Goal: Task Accomplishment & Management: Complete application form

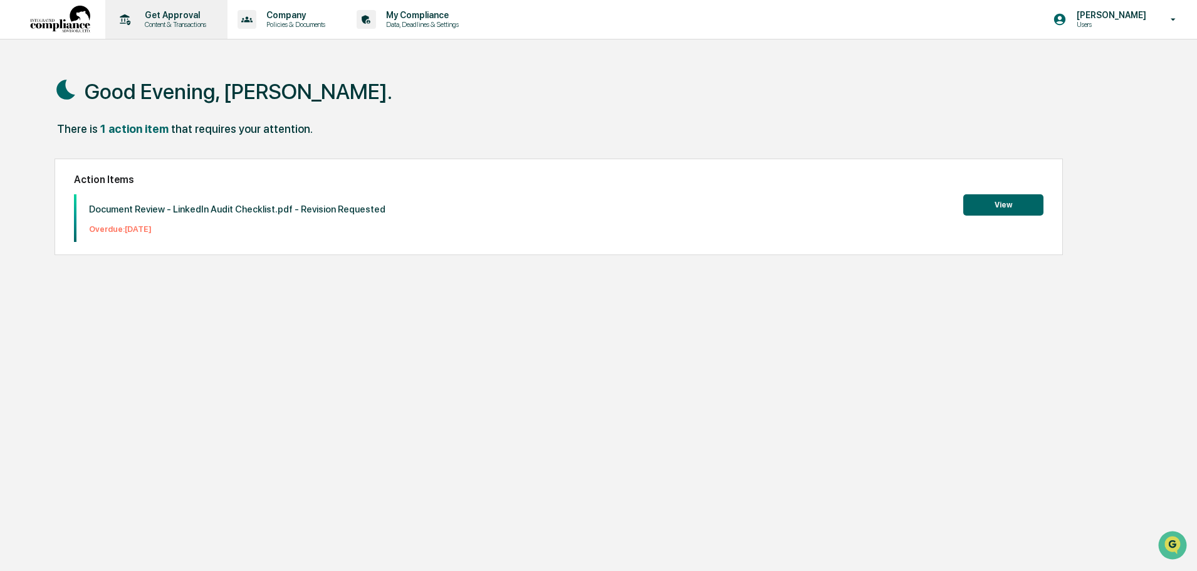
click at [166, 11] on p "Get Approval" at bounding box center [174, 15] width 78 height 10
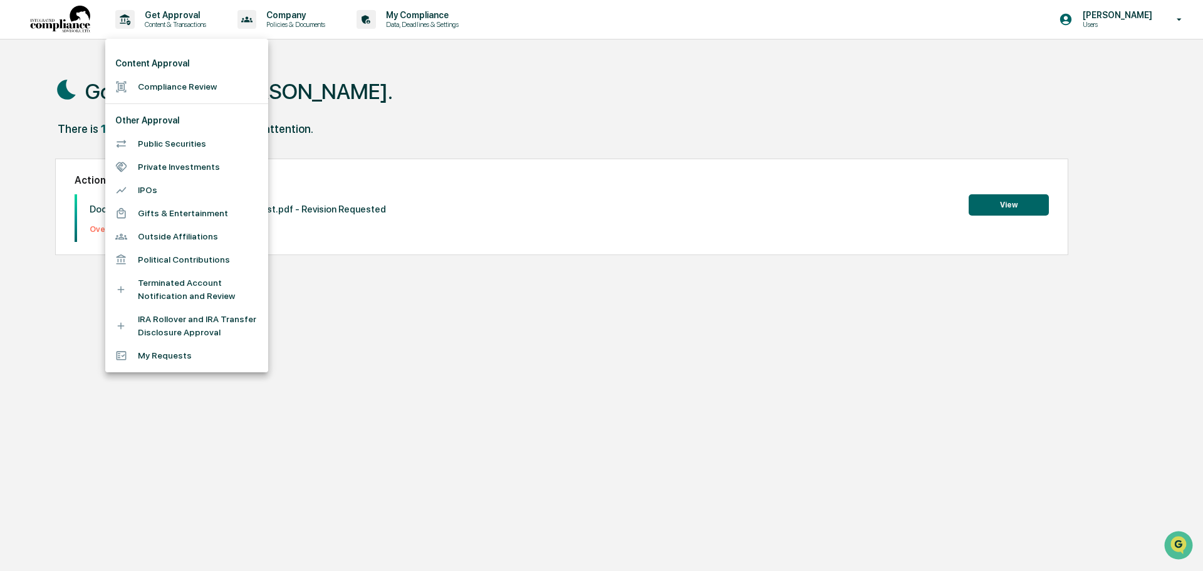
click at [63, 137] on div at bounding box center [601, 285] width 1203 height 571
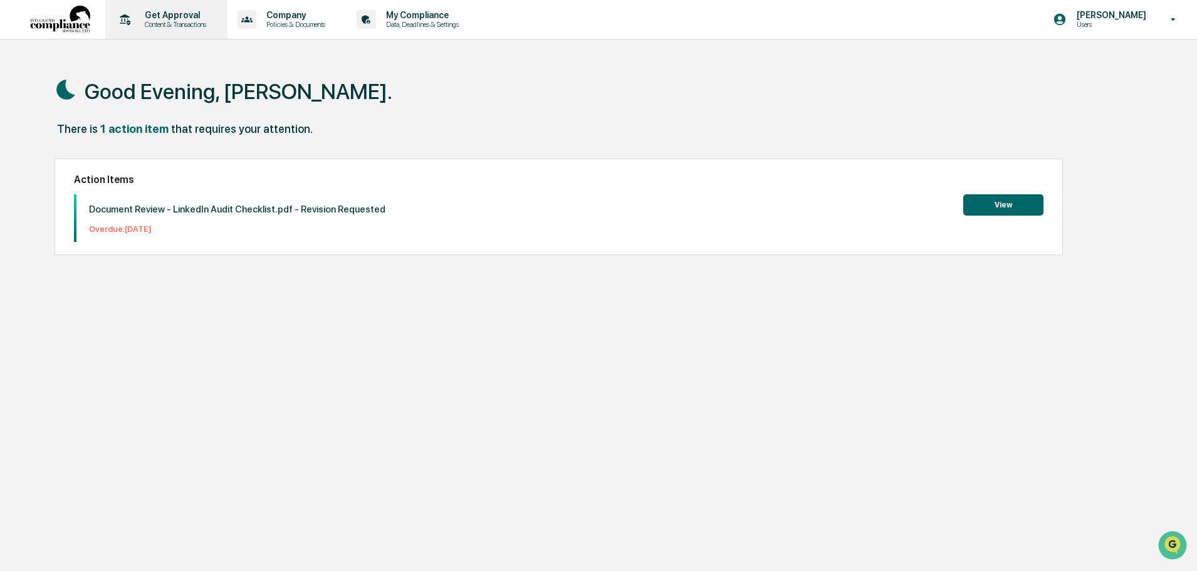
click at [167, 18] on p "Get Approval" at bounding box center [174, 15] width 78 height 10
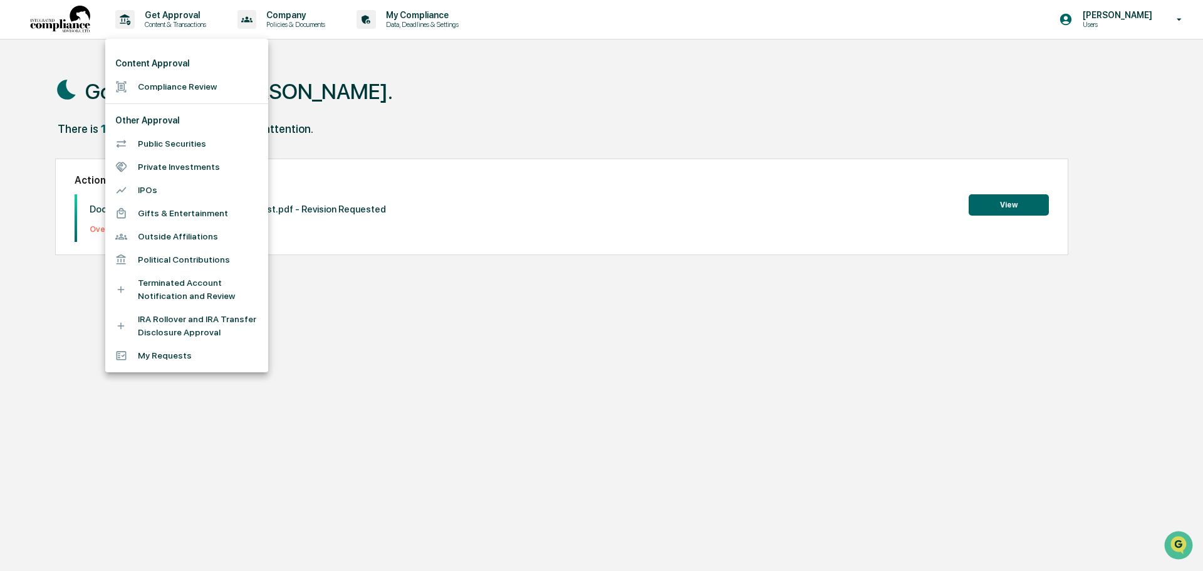
click at [165, 88] on li "Compliance Review" at bounding box center [186, 86] width 163 height 23
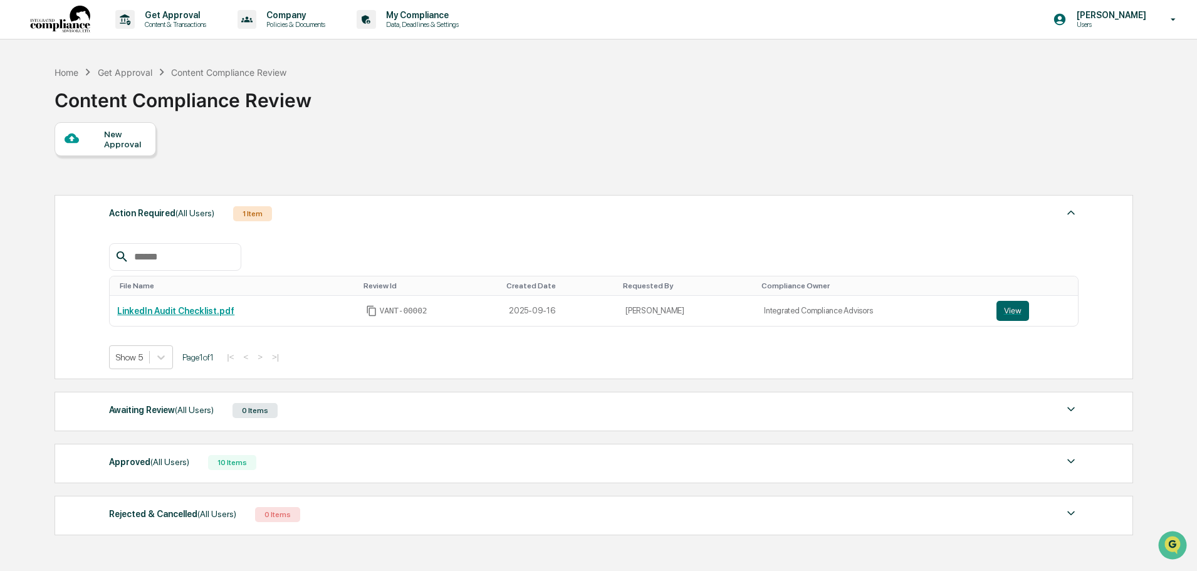
click at [118, 136] on div "New Approval" at bounding box center [125, 139] width 42 height 20
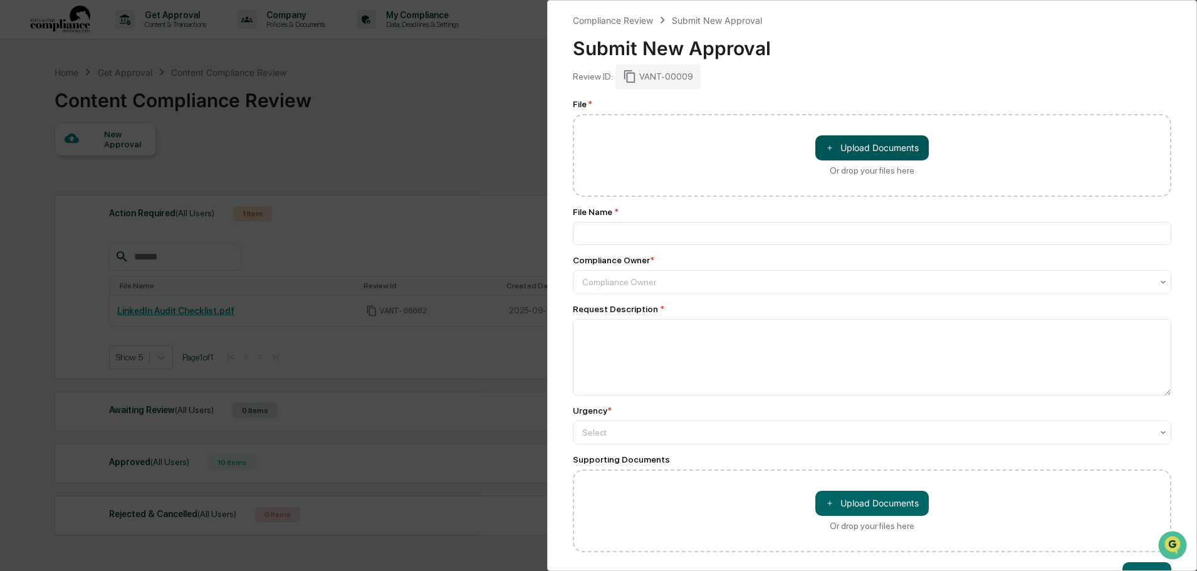
click at [888, 154] on button "＋ Upload Documents" at bounding box center [871, 147] width 113 height 25
type input "**********"
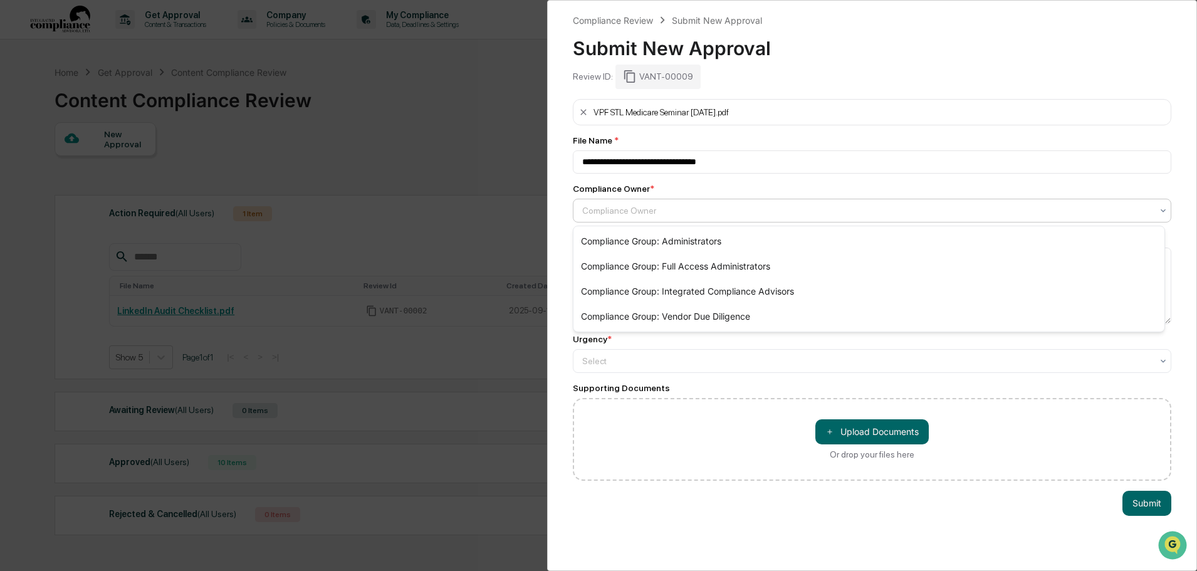
click at [714, 214] on div at bounding box center [867, 210] width 570 height 13
click at [714, 289] on div "Compliance Group: Integrated Compliance Advisors" at bounding box center [868, 291] width 591 height 25
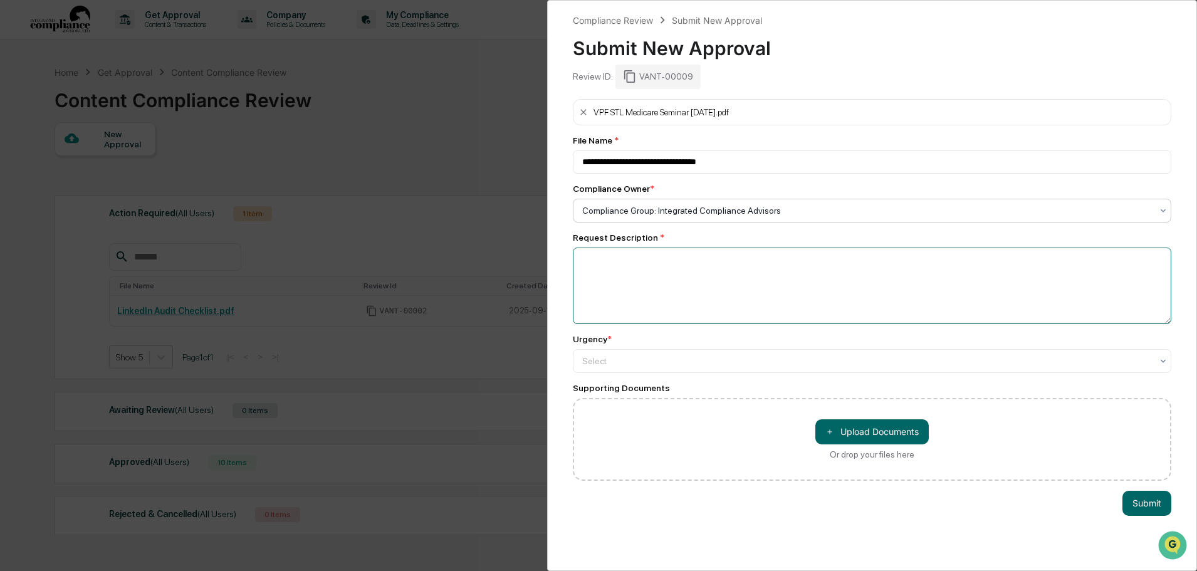
click at [690, 269] on textarea at bounding box center [872, 285] width 598 height 76
type textarea "**********"
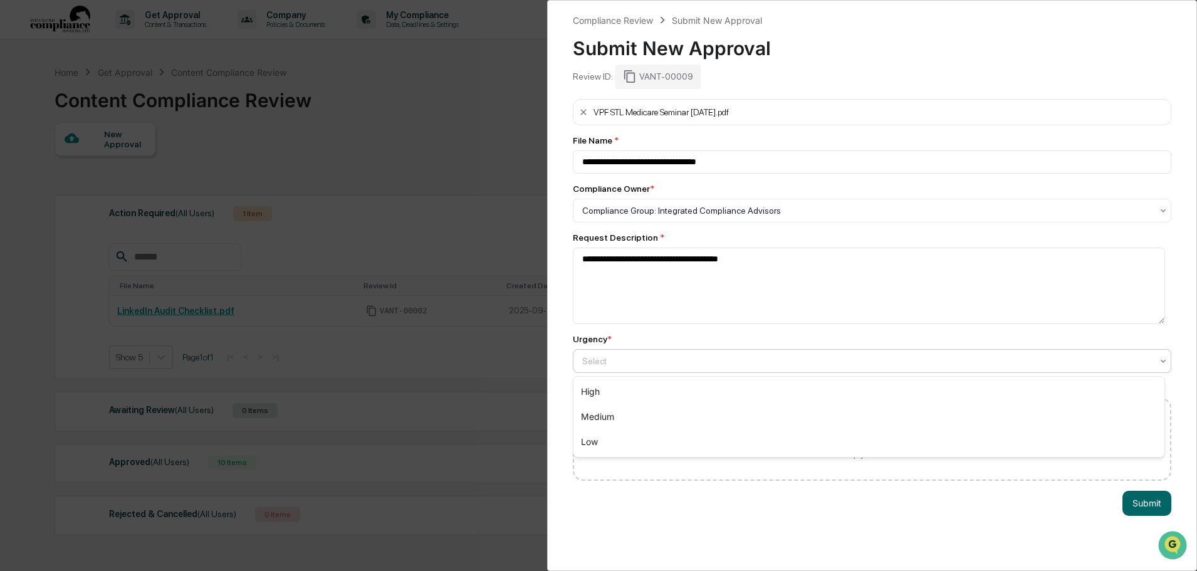
click at [600, 355] on div at bounding box center [867, 361] width 570 height 13
click at [593, 390] on div "High" at bounding box center [868, 391] width 591 height 25
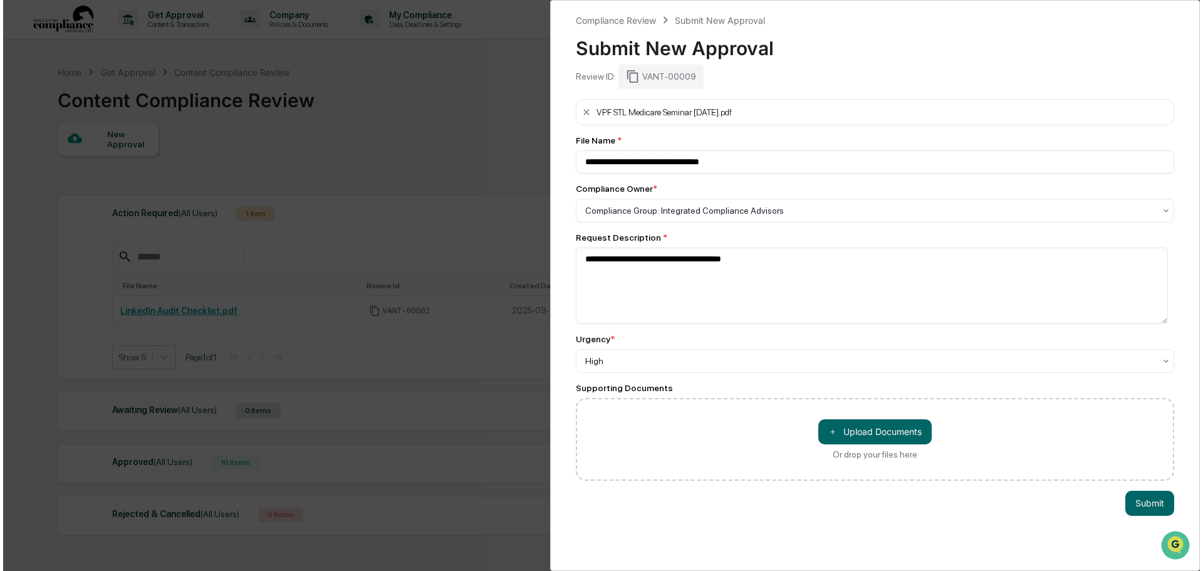
scroll to position [78, 0]
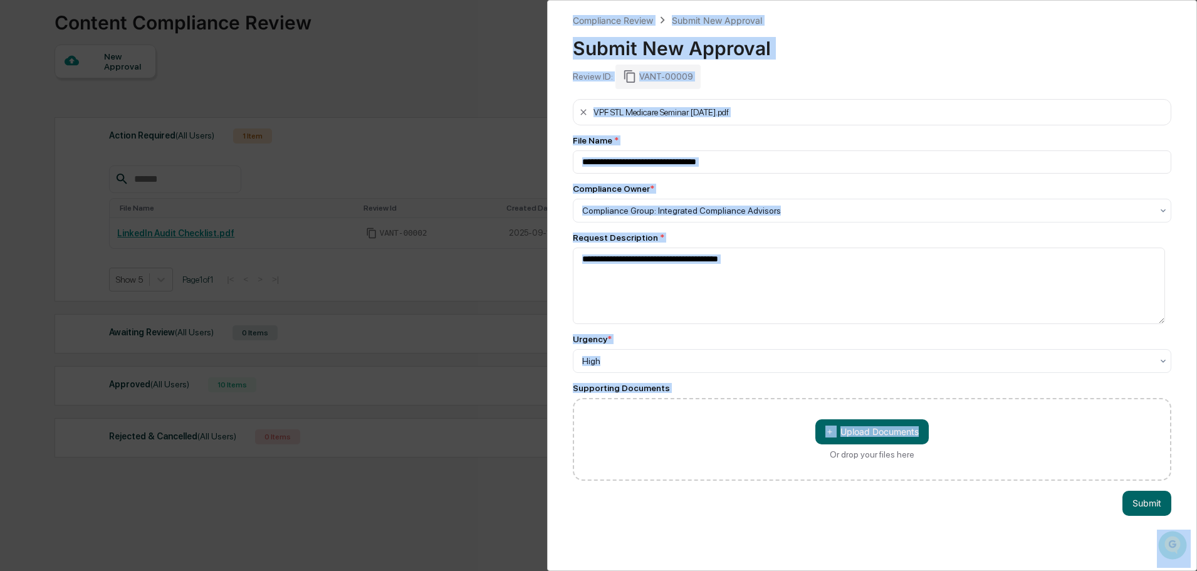
drag, startPoint x: 1140, startPoint y: 532, endPoint x: 1140, endPoint y: 600, distance: 68.3
click at [1140, 493] on html "Get Approval Content & Transactions Company Policies & Documents My Compliance …" at bounding box center [598, 207] width 1197 height 571
click at [1140, 509] on button "Submit" at bounding box center [1146, 503] width 49 height 25
